Goal: Information Seeking & Learning: Find specific fact

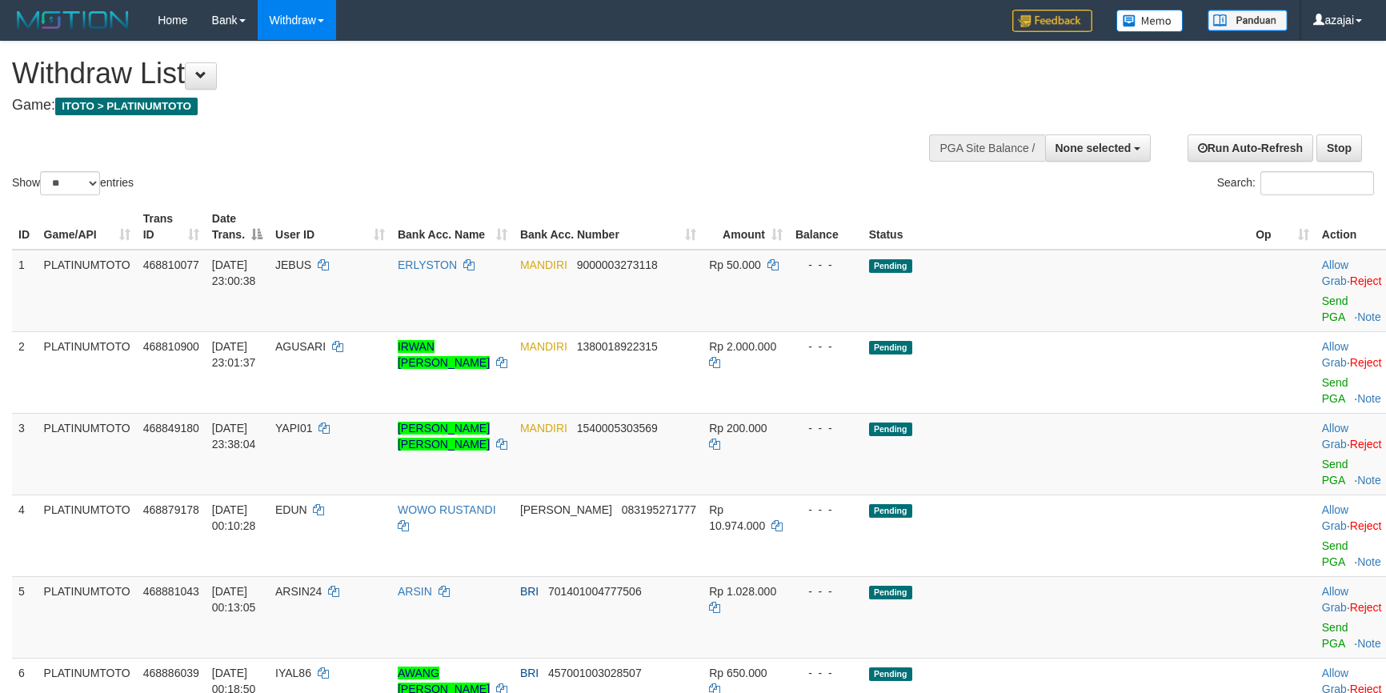
select select
select select "**"
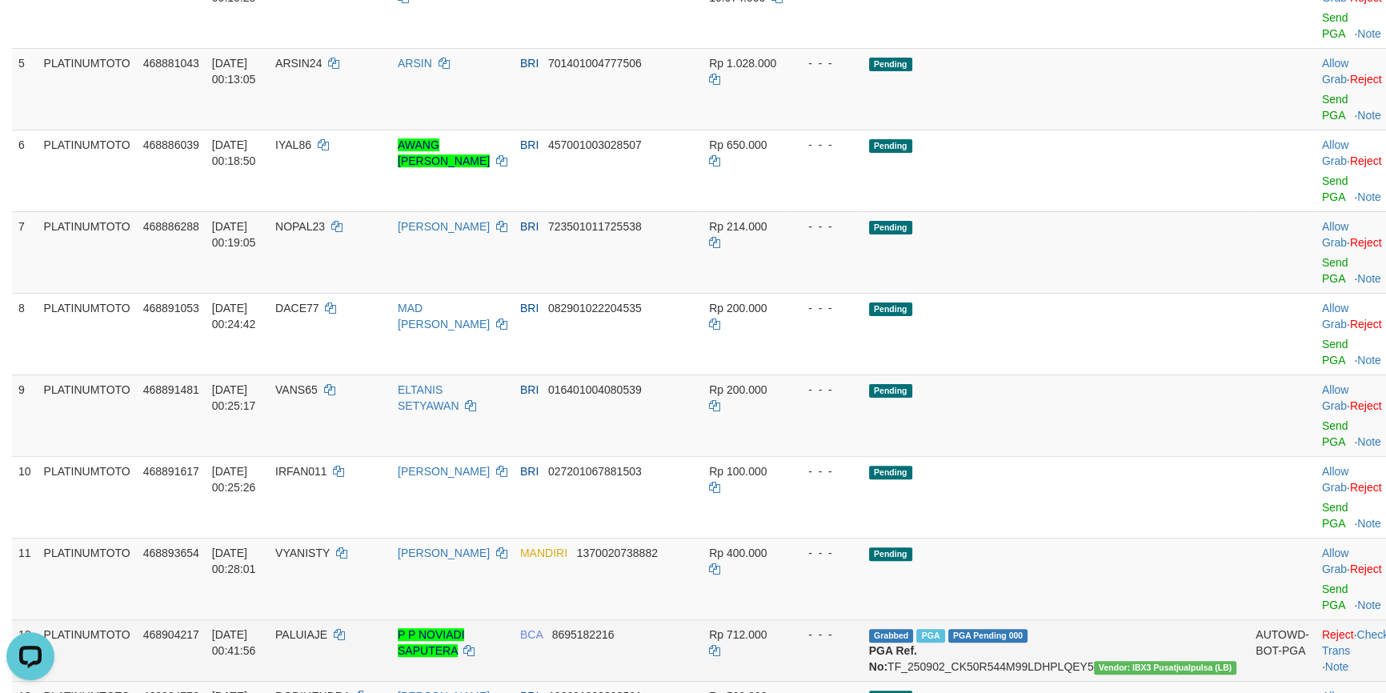
click at [327, 628] on span "PALUIAJE" at bounding box center [301, 634] width 52 height 13
copy td "PALUIAJE"
click at [327, 628] on span "PALUIAJE" at bounding box center [301, 634] width 52 height 13
drag, startPoint x: 1145, startPoint y: 293, endPoint x: 1053, endPoint y: 290, distance: 91.3
click at [1053, 619] on td "Grabbed PGA PGA Pending 000 PGA Ref. No: TF_250902_CK50R544M99LDHPLQEY5 Vendor:…" at bounding box center [1056, 650] width 387 height 62
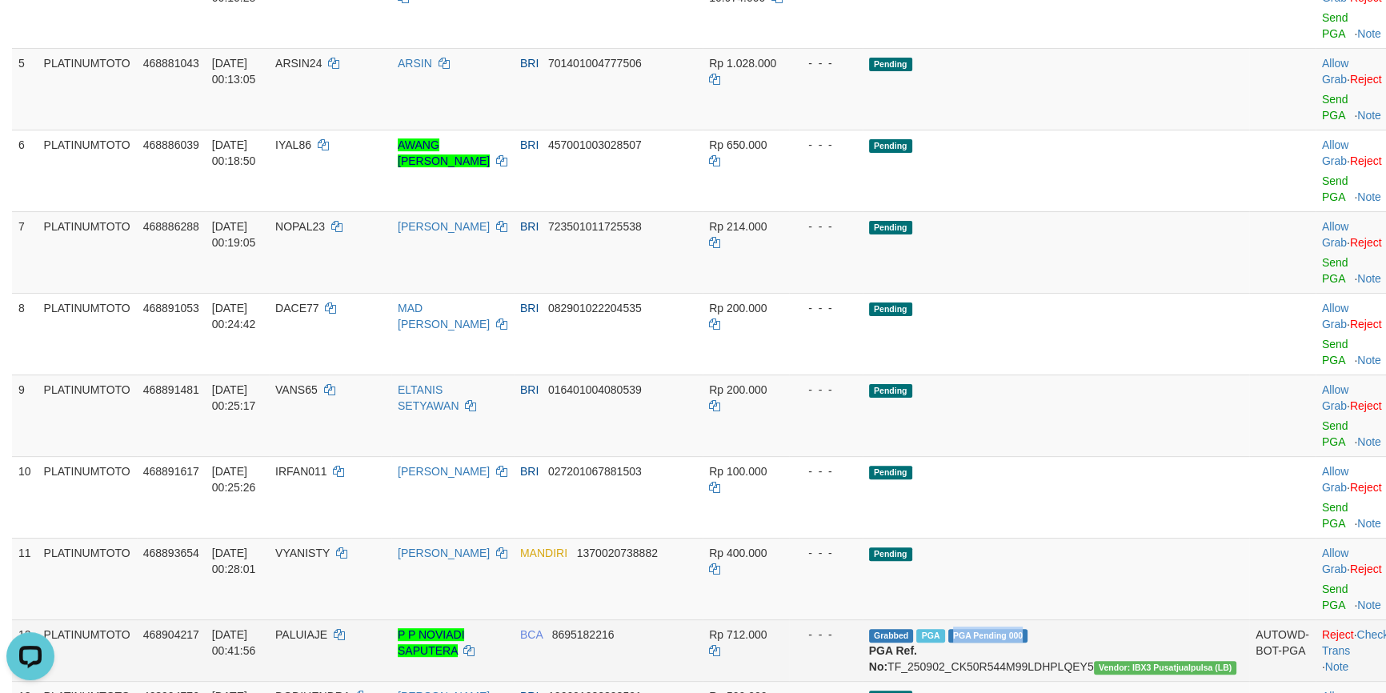
copy span "PGA Pending 000"
click at [327, 628] on span "PALUIAJE" at bounding box center [301, 634] width 52 height 13
copy td "PALUIAJE"
click at [767, 628] on span "Rp 712.000" at bounding box center [738, 634] width 58 height 13
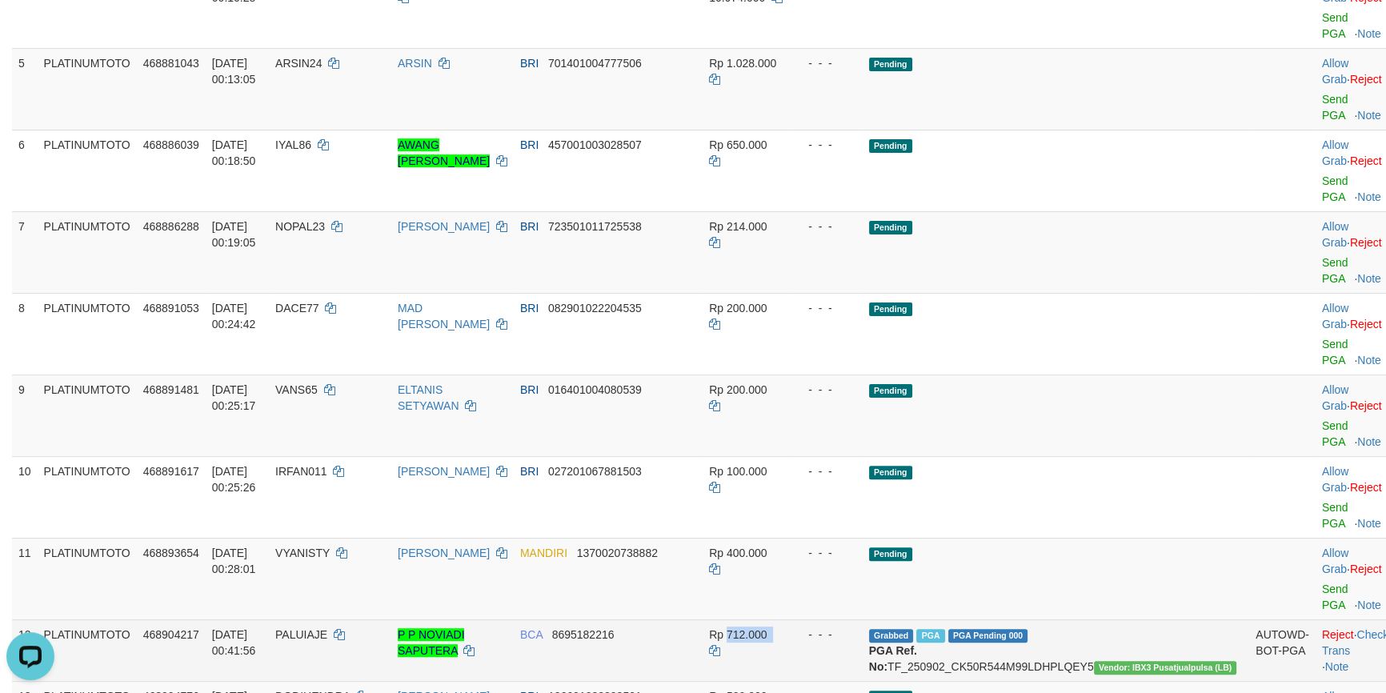
copy td "712.000"
click at [767, 628] on span "Rp 712.000" at bounding box center [738, 634] width 58 height 13
copy td "TF_250902_CK50R544M99LDHPLQEY5"
drag, startPoint x: 972, startPoint y: 324, endPoint x: 1175, endPoint y: 317, distance: 203.4
click at [1175, 619] on td "Grabbed PGA PGA Pending 000 PGA Ref. No: TF_250902_CK50R544M99LDHPLQEY5 Vendor:…" at bounding box center [1056, 650] width 387 height 62
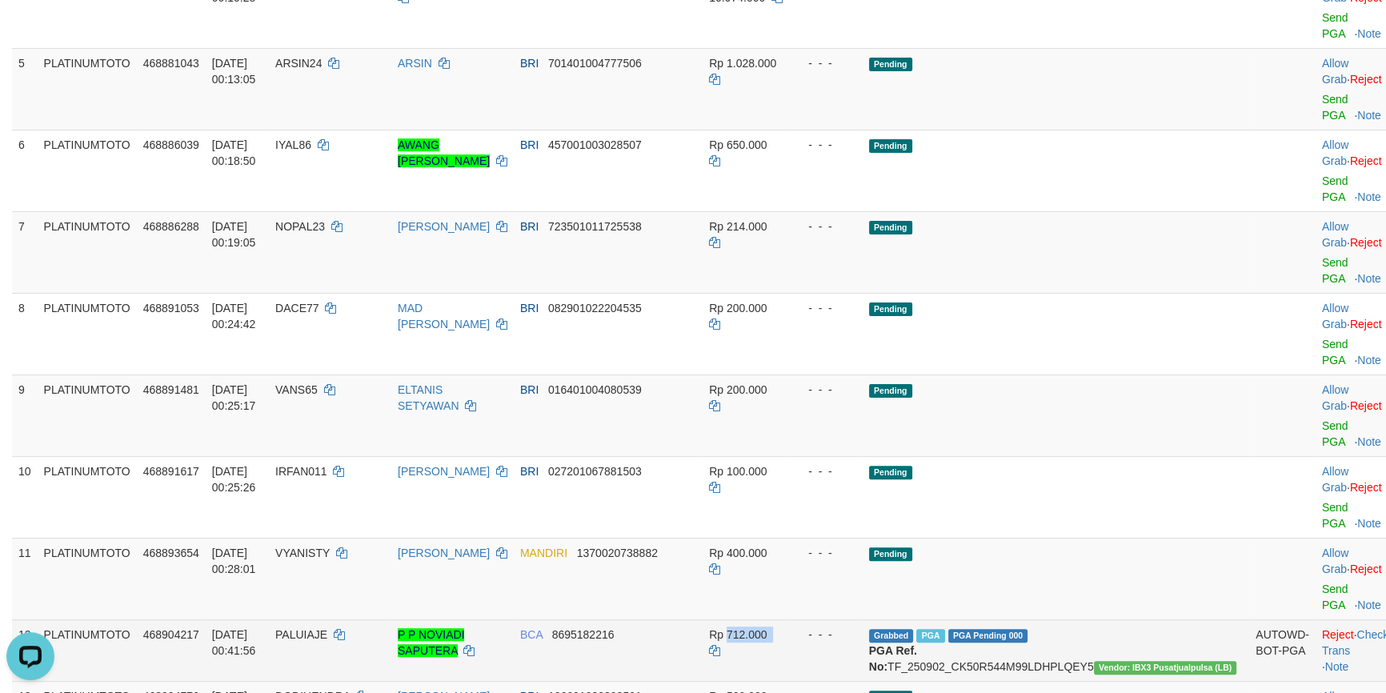
drag, startPoint x: 224, startPoint y: 291, endPoint x: 324, endPoint y: 297, distance: 100.2
click at [256, 628] on span "[DATE] 00:41:56" at bounding box center [234, 642] width 44 height 29
copy span "[DATE] 00:41:56"
